Goal: Information Seeking & Learning: Learn about a topic

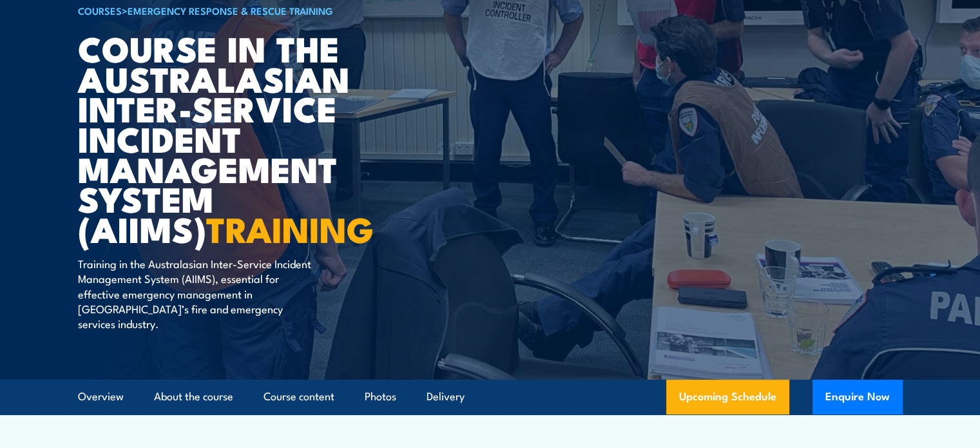
scroll to position [64, 0]
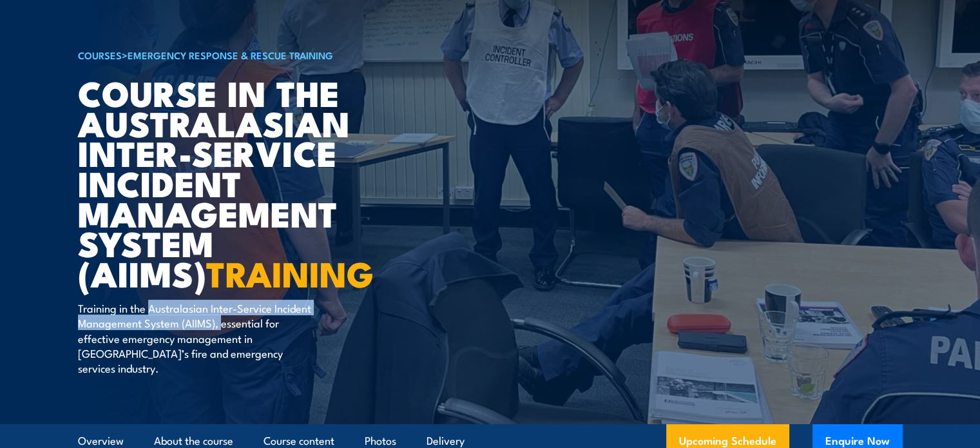
drag, startPoint x: 151, startPoint y: 305, endPoint x: 220, endPoint y: 324, distance: 70.8
click at [220, 324] on p "Training in the Australasian Inter-Service Incident Management System (AIIMS), …" at bounding box center [195, 337] width 235 height 75
copy p "Australasian Inter-Service Incident Management System (AIIMS),"
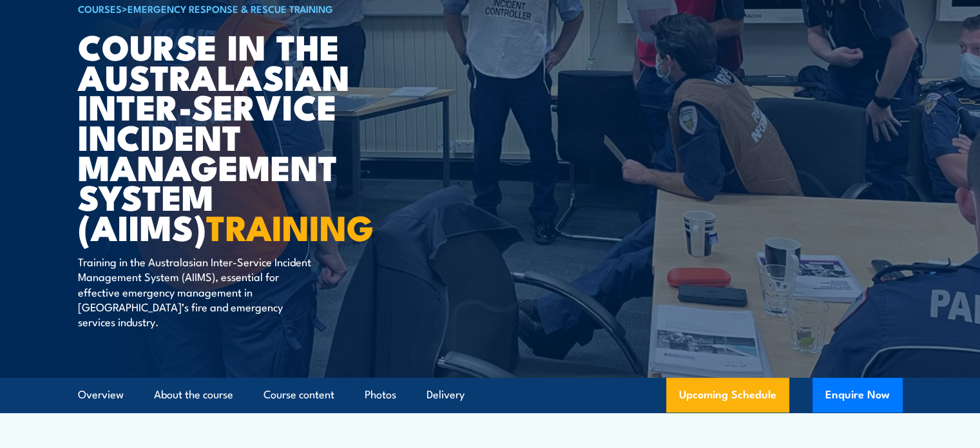
scroll to position [129, 0]
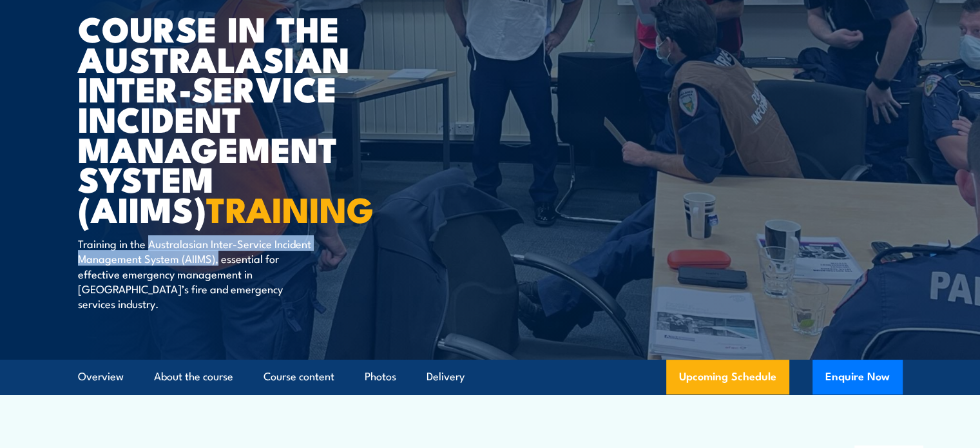
drag, startPoint x: 217, startPoint y: 258, endPoint x: 149, endPoint y: 242, distance: 69.7
click at [149, 242] on p "Training in the Australasian Inter-Service Incident Management System (AIIMS), …" at bounding box center [195, 273] width 235 height 75
copy p "Australasian Inter-Service Incident Management System (AIIMS),"
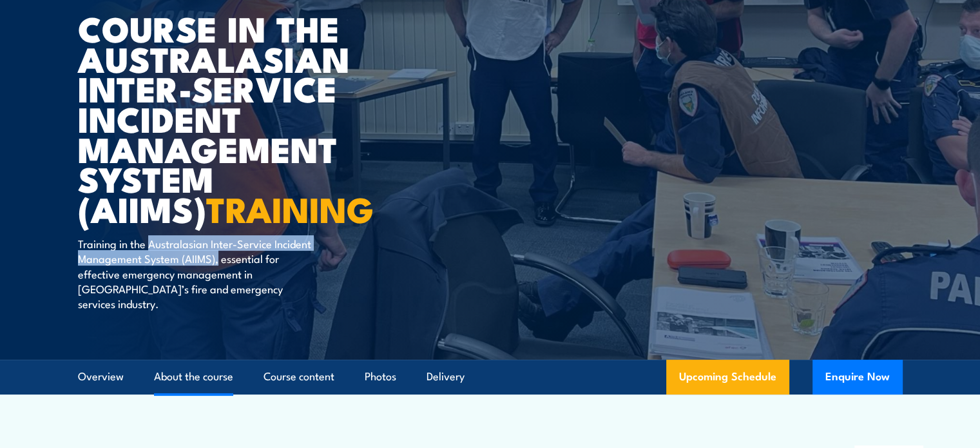
click at [204, 360] on link "About the course" at bounding box center [193, 377] width 79 height 34
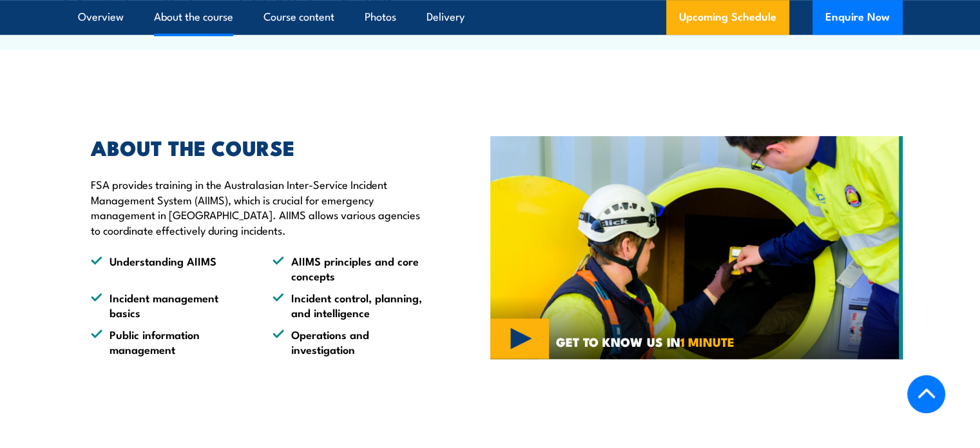
scroll to position [805, 0]
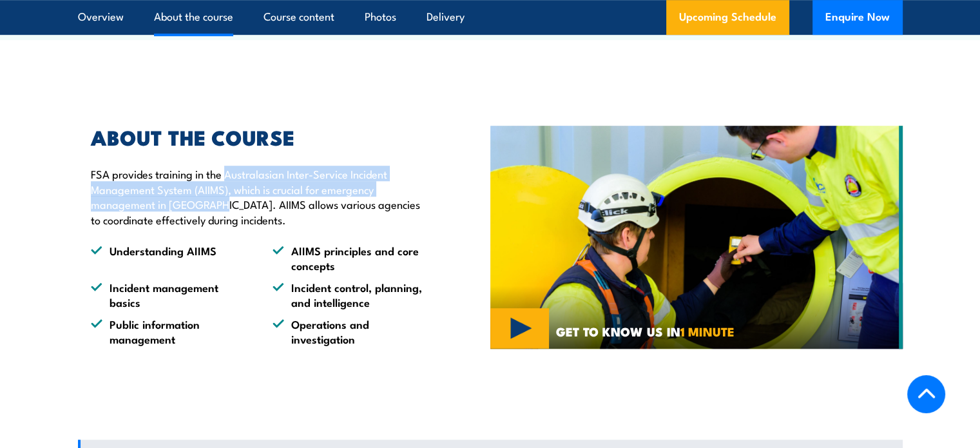
drag, startPoint x: 211, startPoint y: 189, endPoint x: 224, endPoint y: 160, distance: 32.0
click at [224, 166] on p "FSA provides training in the Australasian Inter-Service Incident Management Sys…" at bounding box center [261, 196] width 340 height 61
copy p "Australasian Inter-Service Incident Management System (AIIMS), which is crucial…"
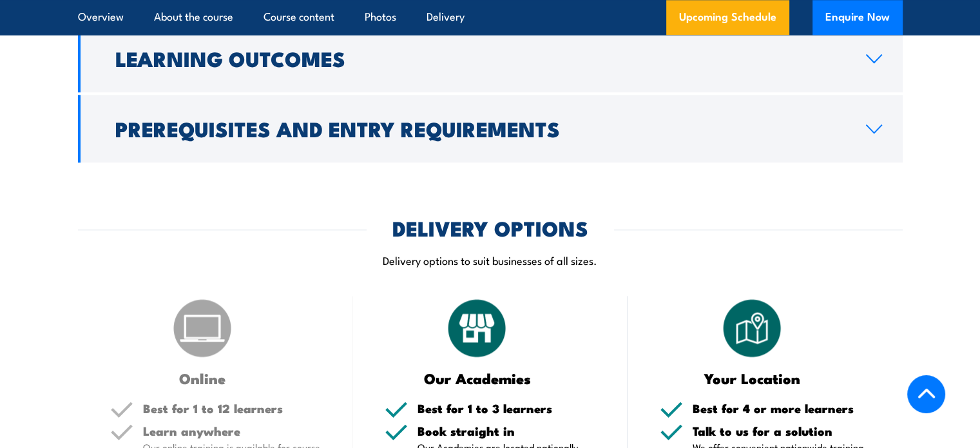
scroll to position [1256, 0]
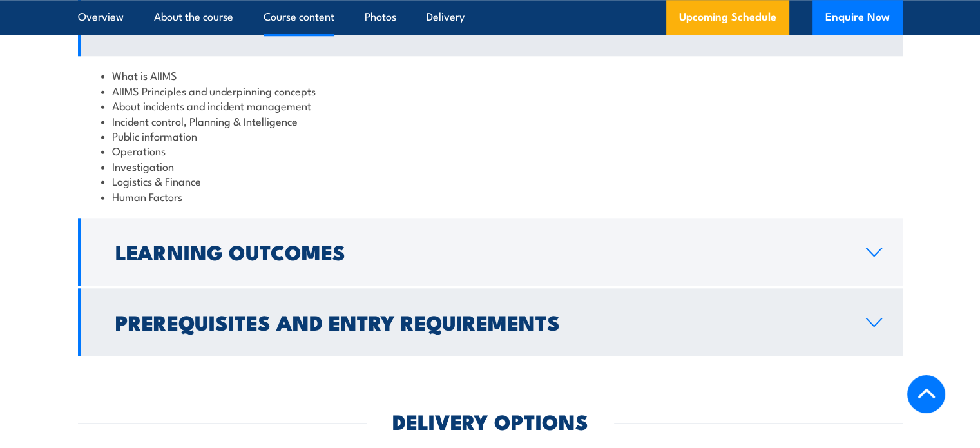
click at [303, 312] on h2 "Prerequisites and Entry Requirements" at bounding box center [480, 321] width 730 height 18
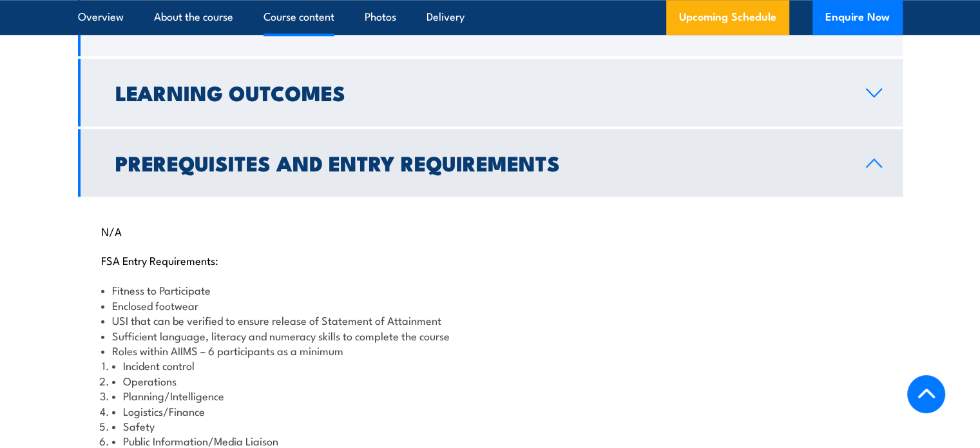
click at [269, 85] on h2 "Learning Outcomes" at bounding box center [480, 92] width 730 height 18
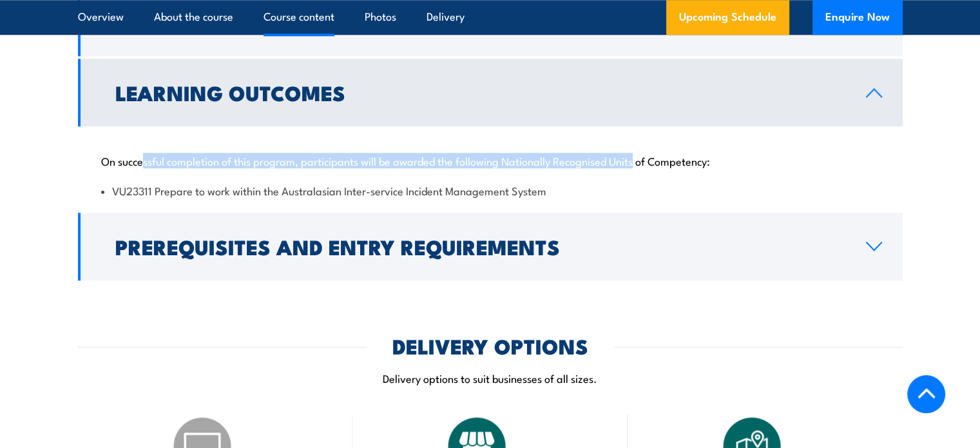
drag, startPoint x: 144, startPoint y: 146, endPoint x: 639, endPoint y: 141, distance: 494.9
click at [639, 154] on p "On successful completion of this program, participants will be awarded the foll…" at bounding box center [490, 160] width 778 height 13
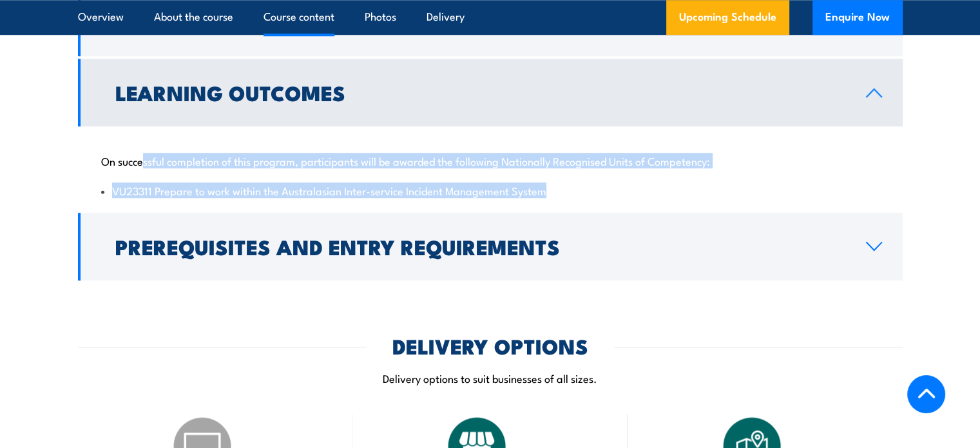
drag, startPoint x: 144, startPoint y: 149, endPoint x: 577, endPoint y: 166, distance: 433.3
click at [577, 166] on div "On successful completion of this program, participants will be awarded the foll…" at bounding box center [490, 167] width 825 height 83
click at [261, 154] on p "On successful completion of this program, participants will be awarded the foll…" at bounding box center [490, 160] width 778 height 13
click at [234, 154] on p "On successful completion of this program, participants will be awarded the foll…" at bounding box center [490, 160] width 778 height 13
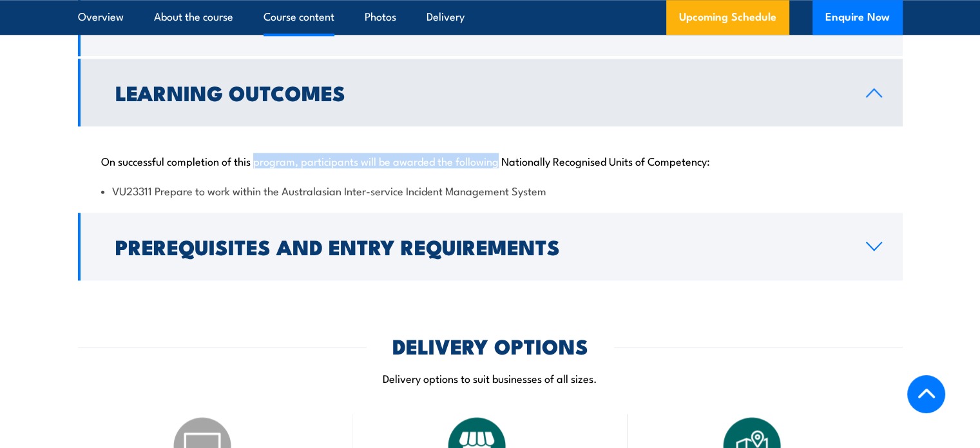
drag, startPoint x: 256, startPoint y: 140, endPoint x: 501, endPoint y: 140, distance: 244.8
click at [501, 154] on p "On successful completion of this program, participants will be awarded the foll…" at bounding box center [490, 160] width 778 height 13
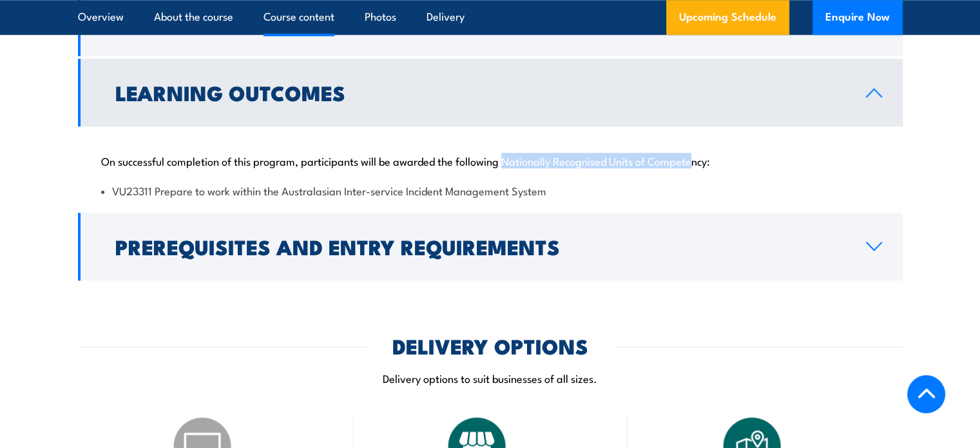
drag, startPoint x: 506, startPoint y: 142, endPoint x: 693, endPoint y: 144, distance: 186.9
click at [693, 154] on p "On successful completion of this program, participants will be awarded the foll…" at bounding box center [490, 160] width 778 height 13
drag, startPoint x: 680, startPoint y: 149, endPoint x: 483, endPoint y: 150, distance: 197.2
click at [483, 154] on p "On successful completion of this program, participants will be awarded the foll…" at bounding box center [490, 160] width 778 height 13
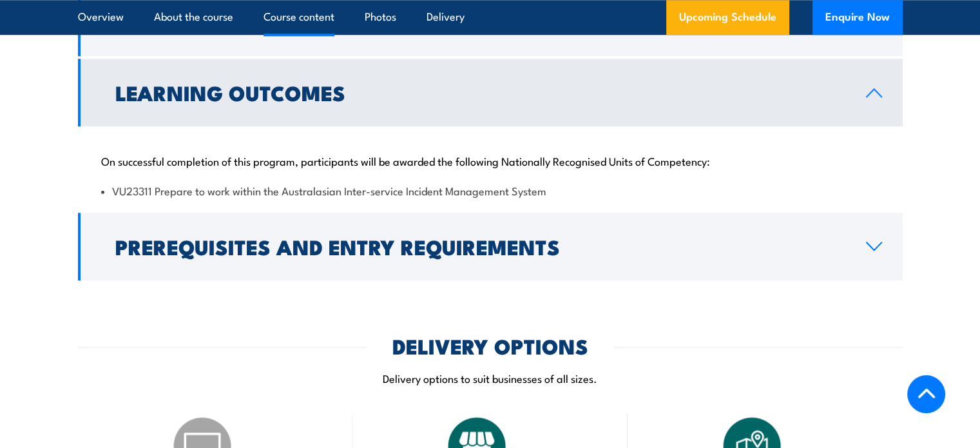
click at [482, 154] on p "On successful completion of this program, participants will be awarded the foll…" at bounding box center [490, 160] width 778 height 13
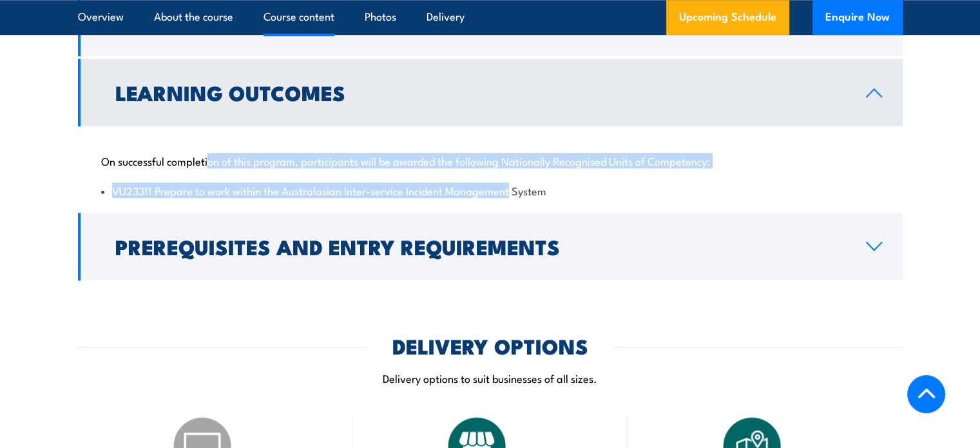
drag, startPoint x: 210, startPoint y: 152, endPoint x: 508, endPoint y: 169, distance: 298.1
click at [508, 169] on div "On successful completion of this program, participants will be awarded the foll…" at bounding box center [490, 167] width 825 height 83
click at [499, 154] on p "On successful completion of this program, participants will be awarded the foll…" at bounding box center [490, 160] width 778 height 13
